Goal: Transaction & Acquisition: Purchase product/service

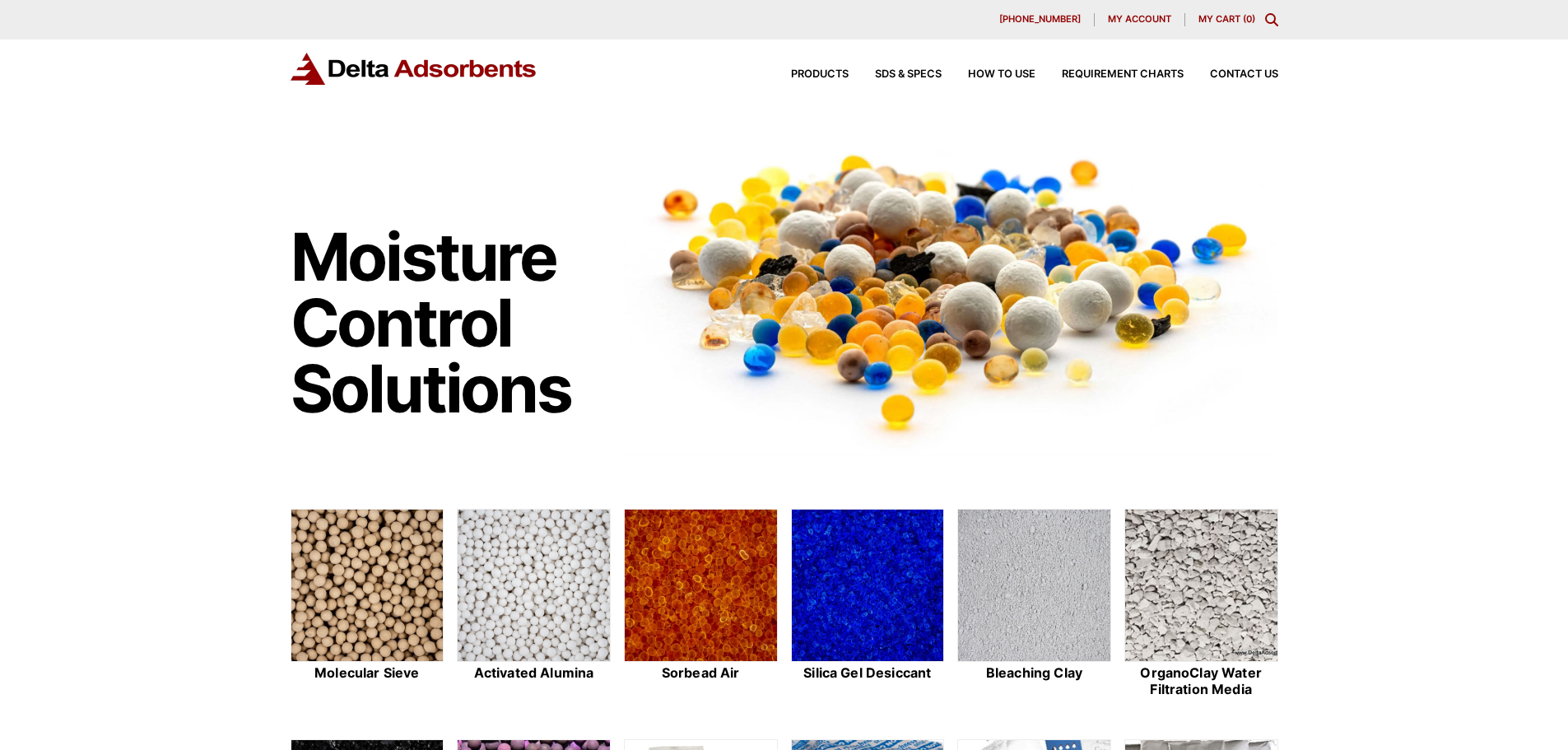
click at [1269, 19] on icon "Toggle Modal Content" at bounding box center [1272, 19] width 13 height 13
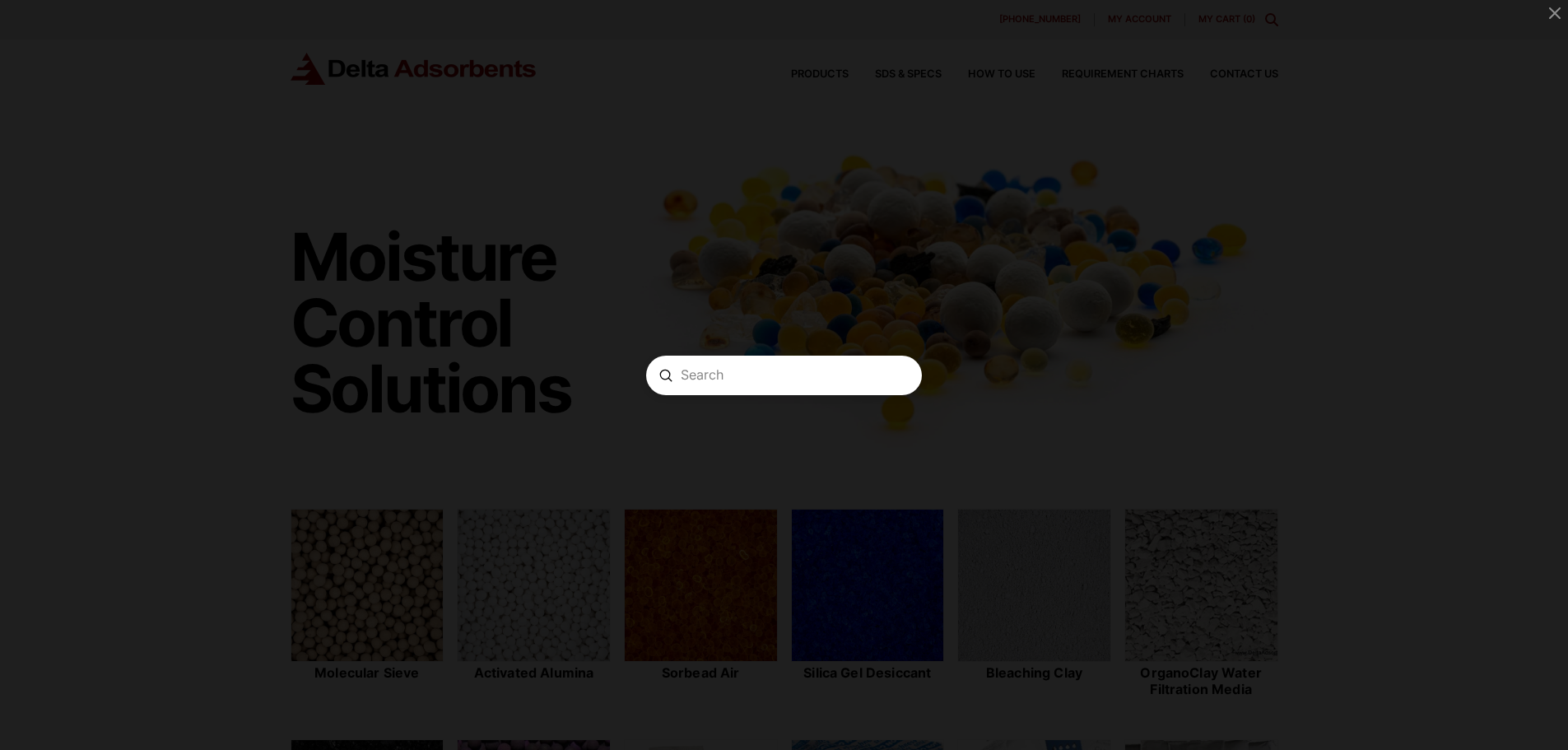
paste input "SGBIG 300LB"
type input "SGBIG 300LB"
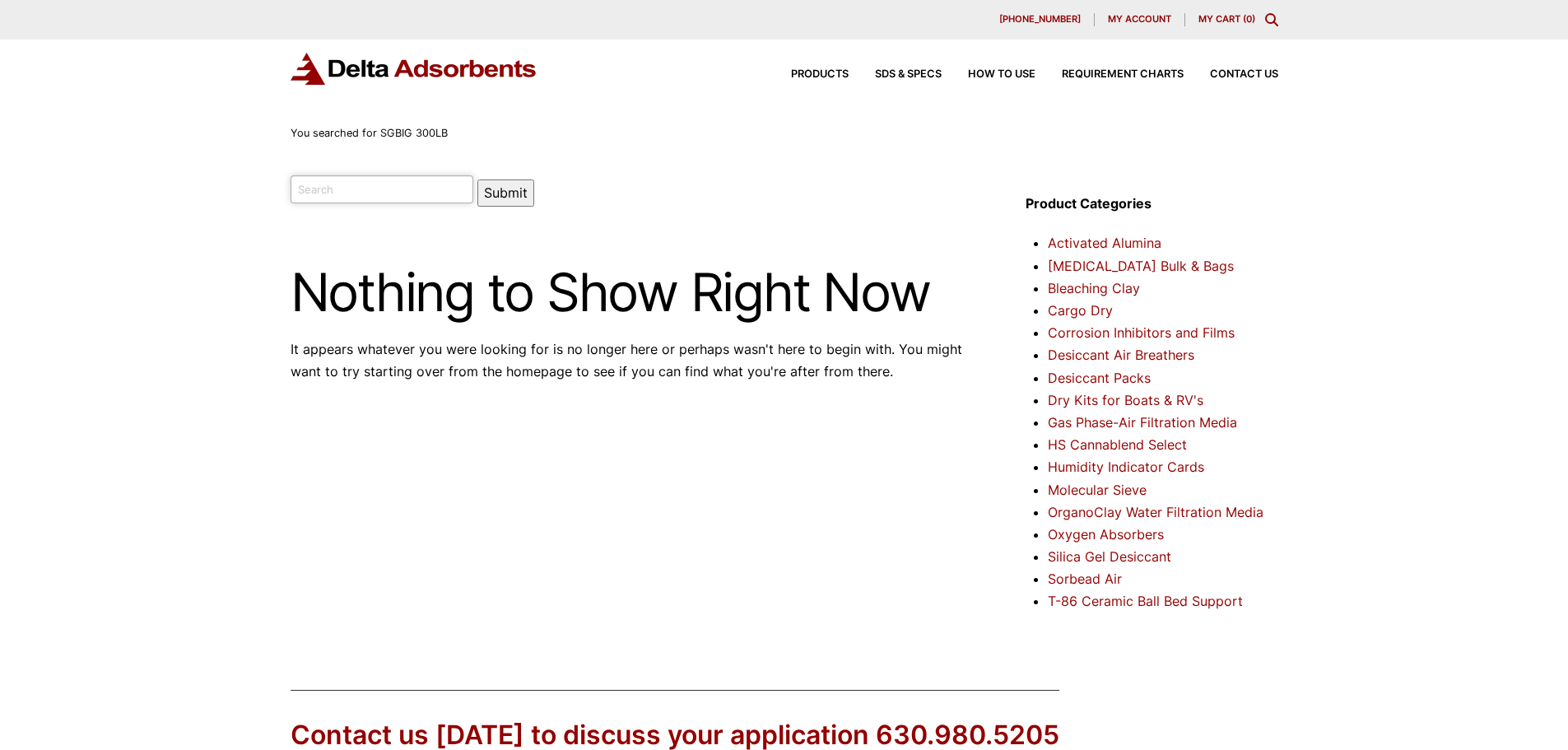
click at [349, 188] on input "search" at bounding box center [383, 190] width 184 height 28
type input "sg-42"
click at [499, 192] on button "Submit" at bounding box center [506, 193] width 57 height 28
click at [379, 192] on input "search" at bounding box center [383, 190] width 184 height 28
paste input "6-16 MESH SG-42"
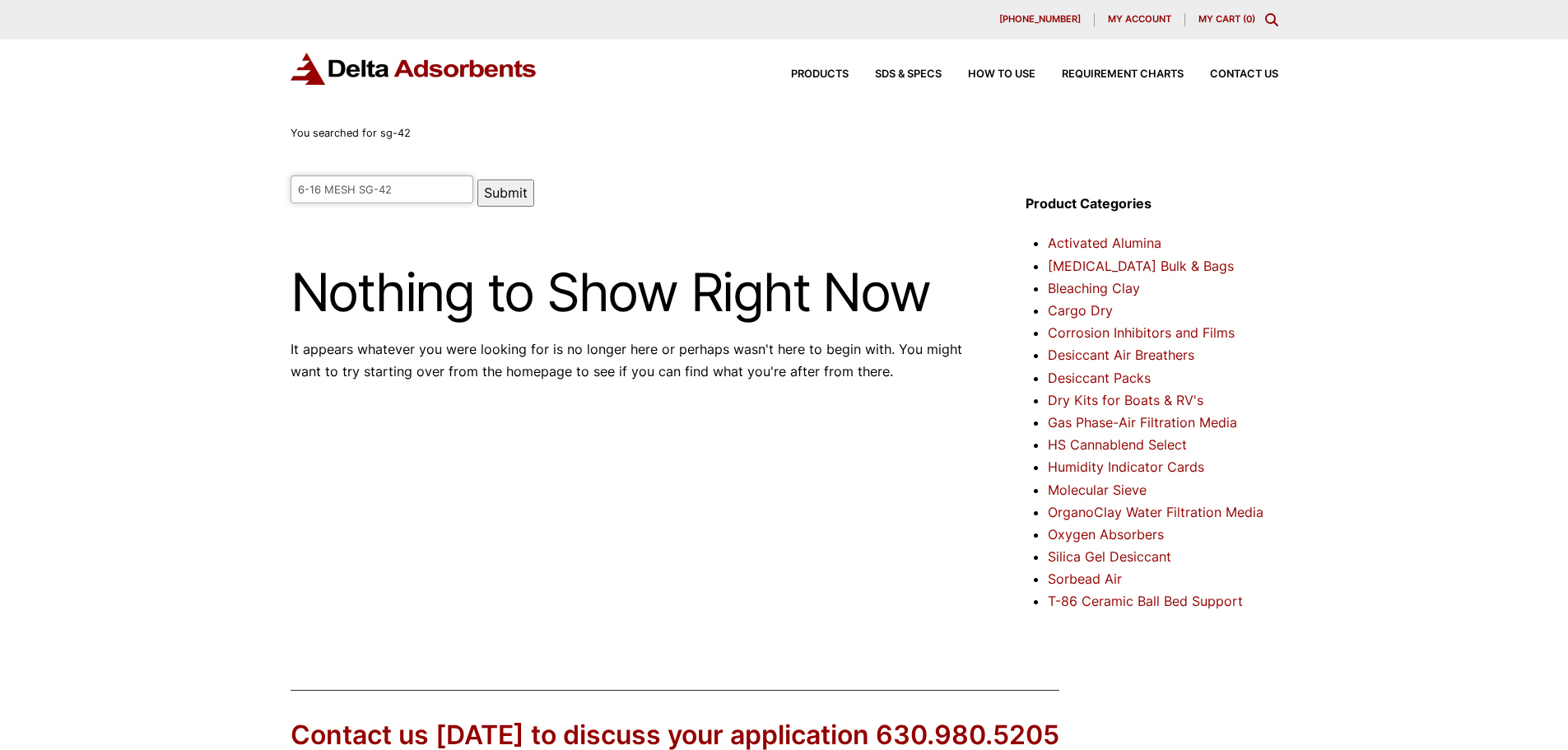
type input "6-16 MESH SG-42"
click at [477, 204] on button "Submit" at bounding box center [506, 193] width 57 height 28
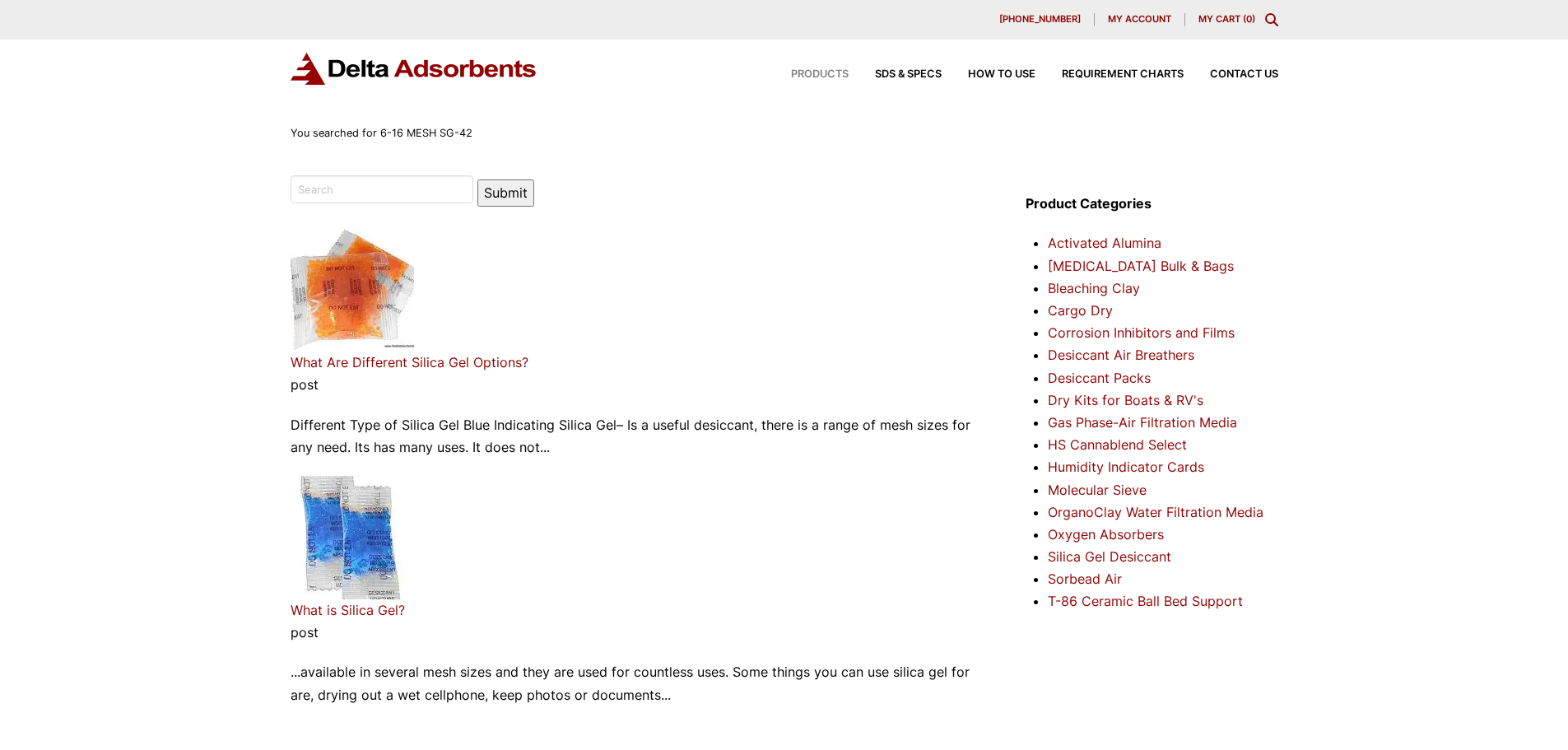
click at [823, 75] on span "Products" at bounding box center [819, 75] width 58 height 11
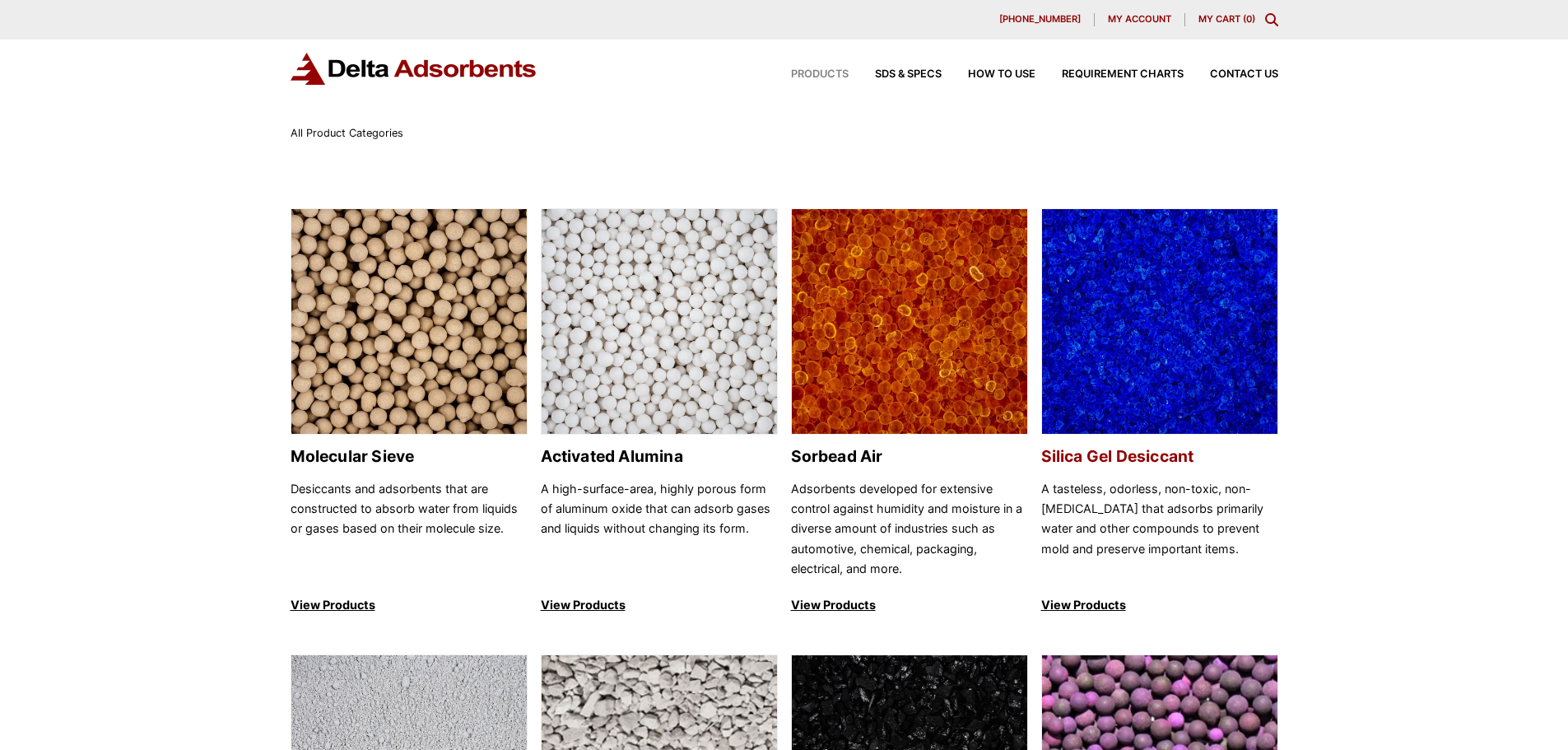
click at [1173, 461] on h2 "Silica Gel Desiccant" at bounding box center [1160, 456] width 237 height 19
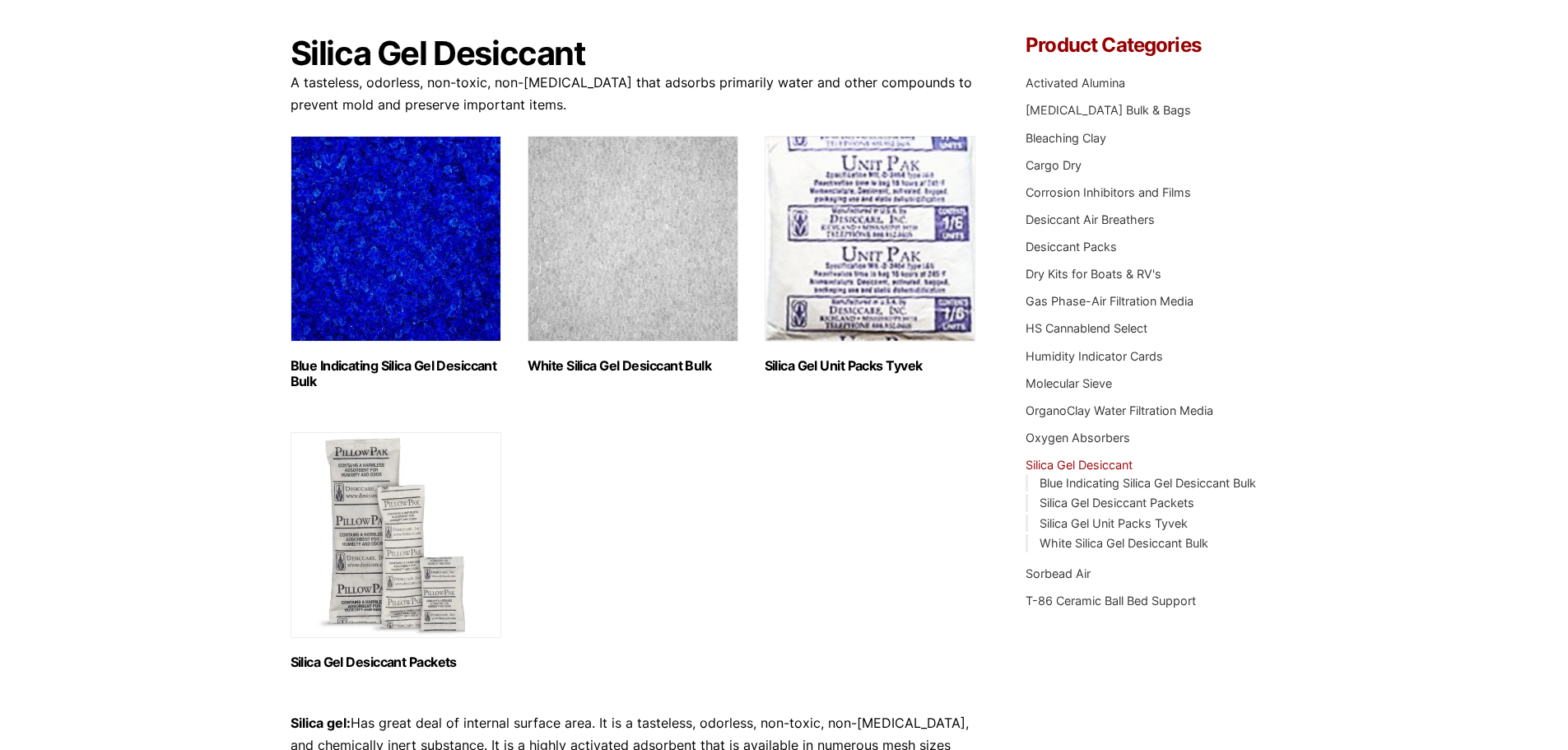
scroll to position [165, 0]
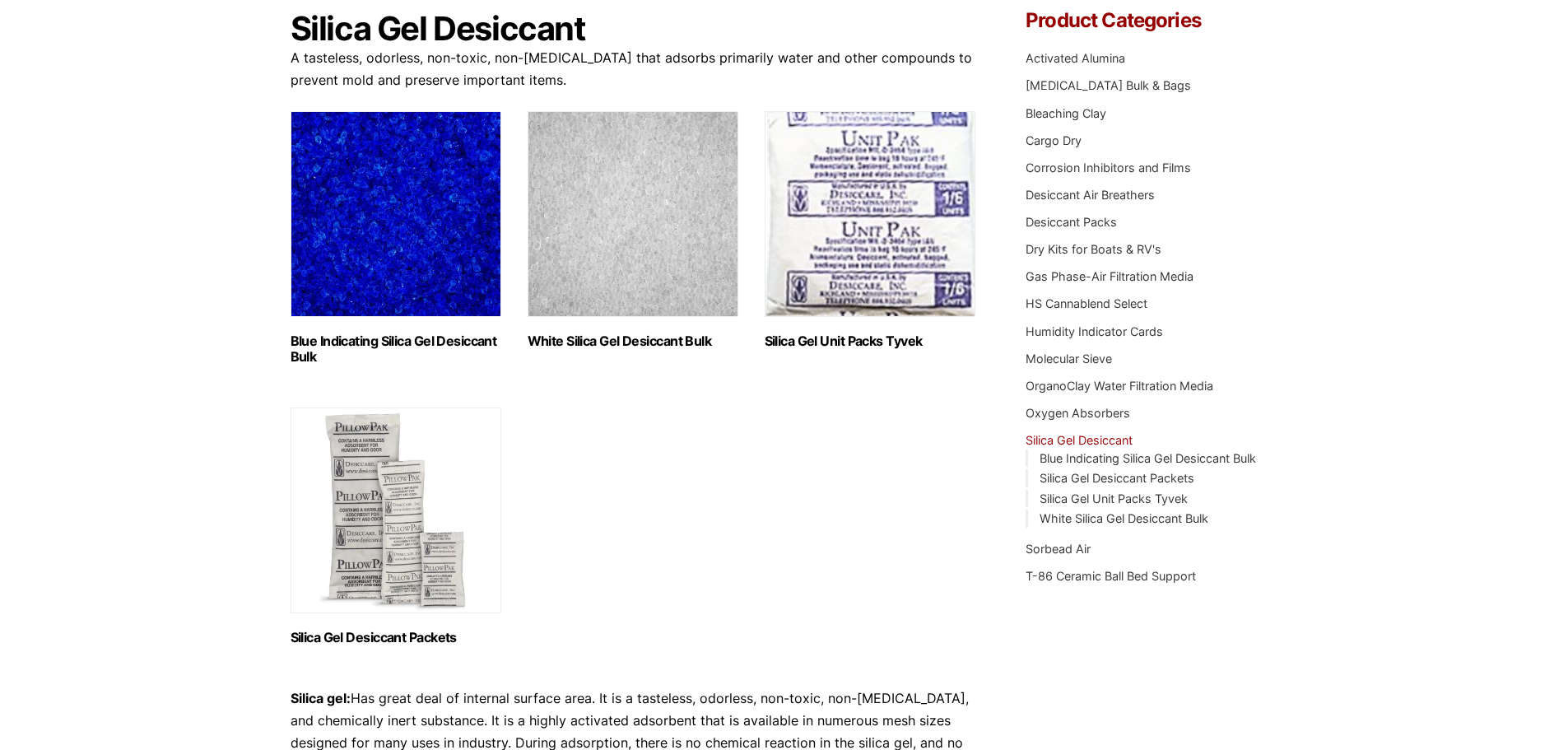
click at [612, 335] on h2 "White Silica Gel Desiccant Bulk (2)" at bounding box center [633, 340] width 211 height 16
click at [427, 336] on h2 "Blue Indicating Silica Gel Desiccant Bulk (2)" at bounding box center [395, 349] width 211 height 31
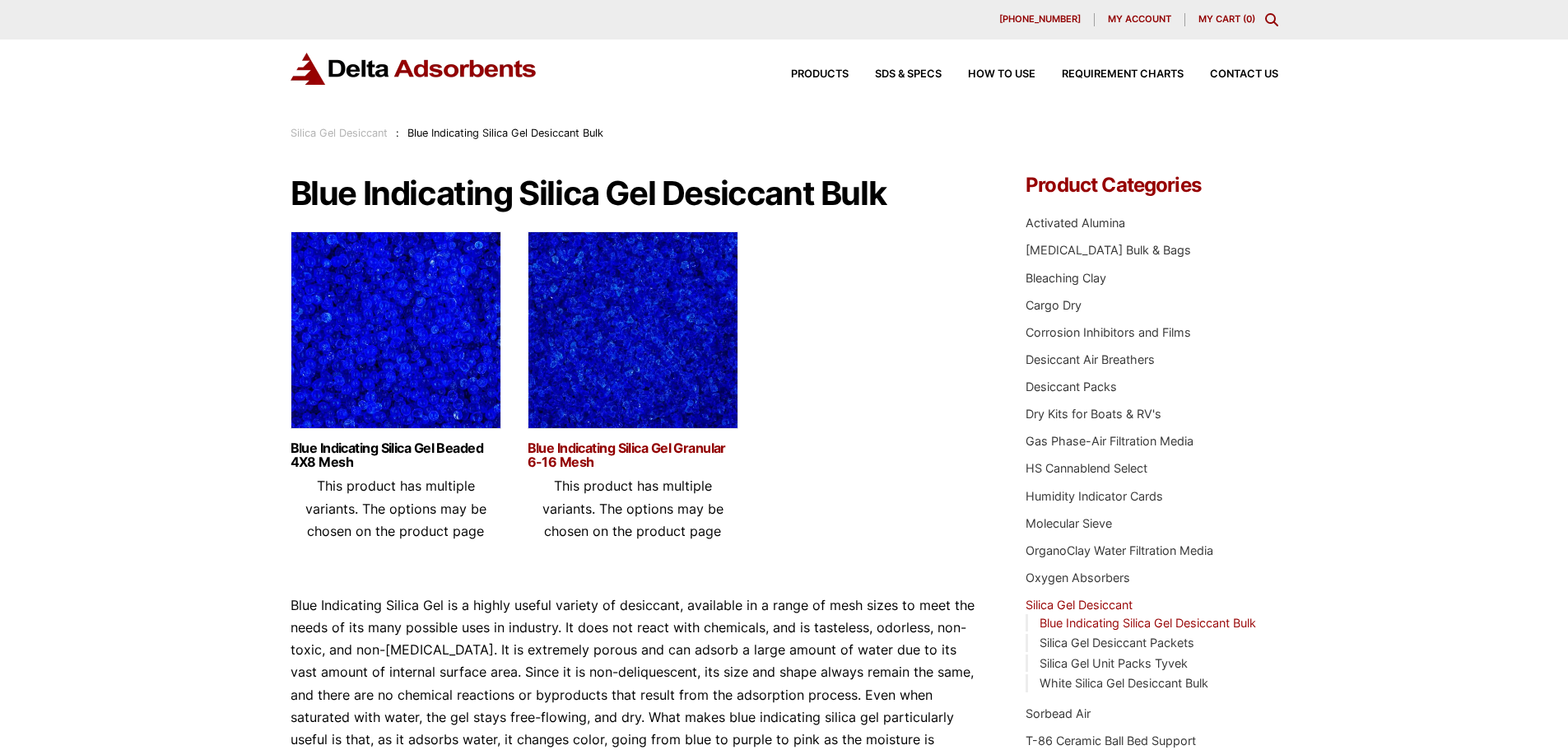
click at [628, 455] on link "Blue Indicating Silica Gel Granular 6-16 Mesh" at bounding box center [633, 456] width 211 height 28
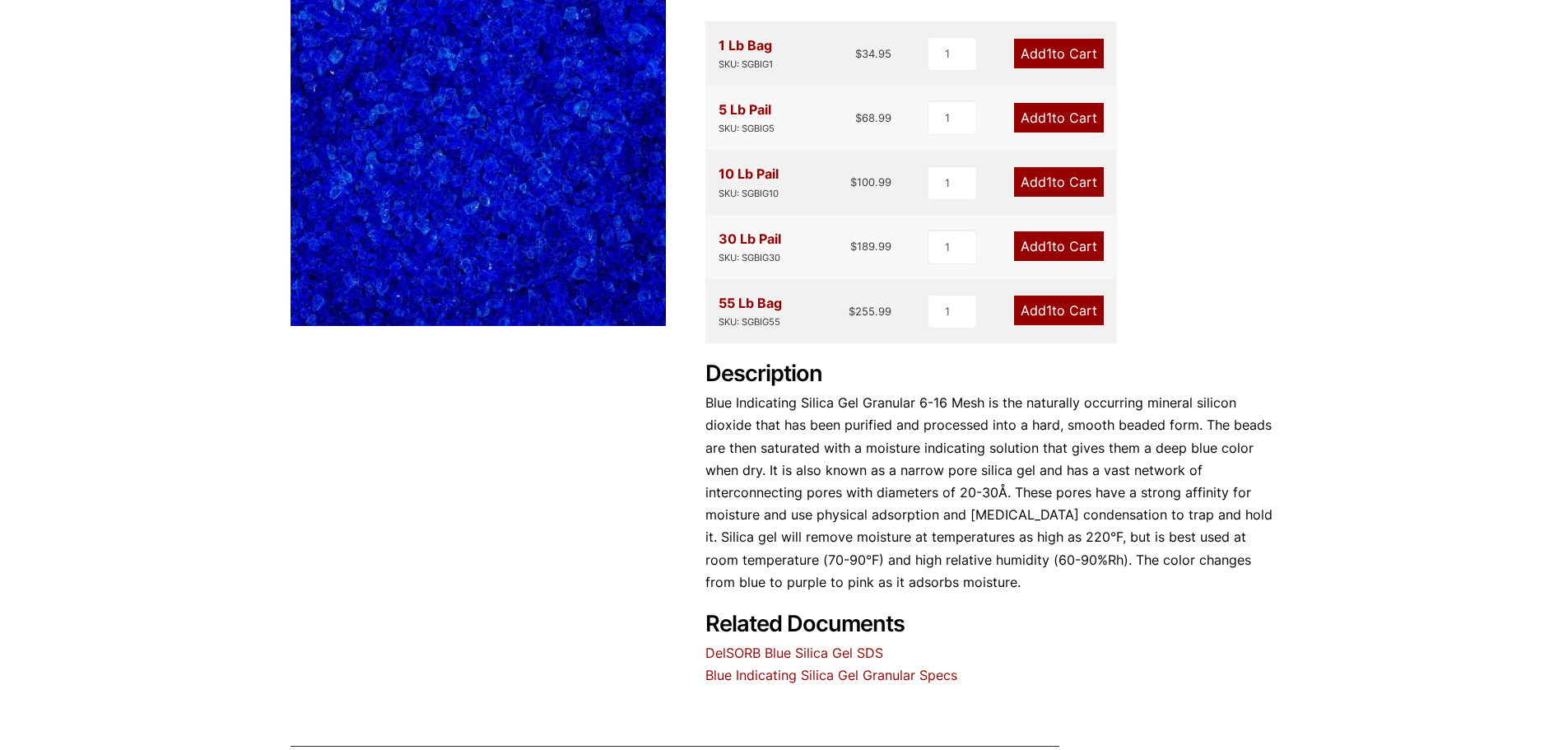
scroll to position [51, 0]
